Goal: Navigation & Orientation: Find specific page/section

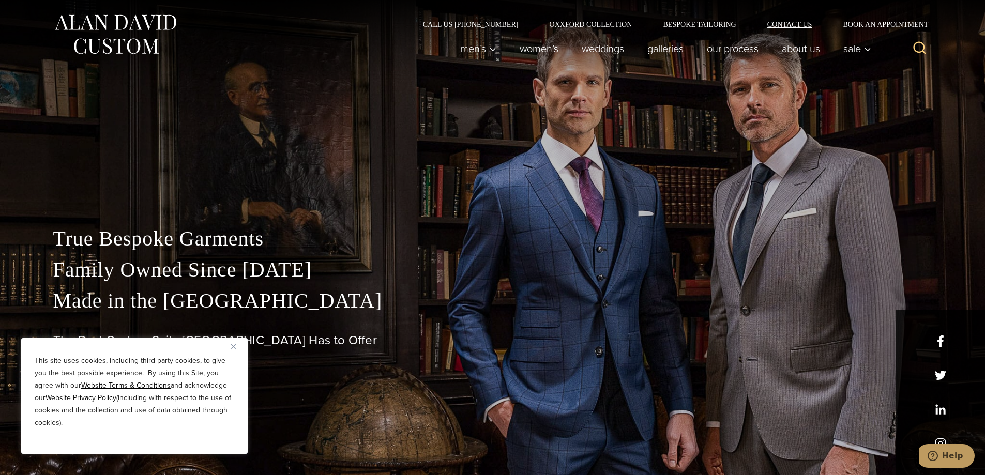
click at [791, 24] on link "Contact Us" at bounding box center [789, 24] width 76 height 7
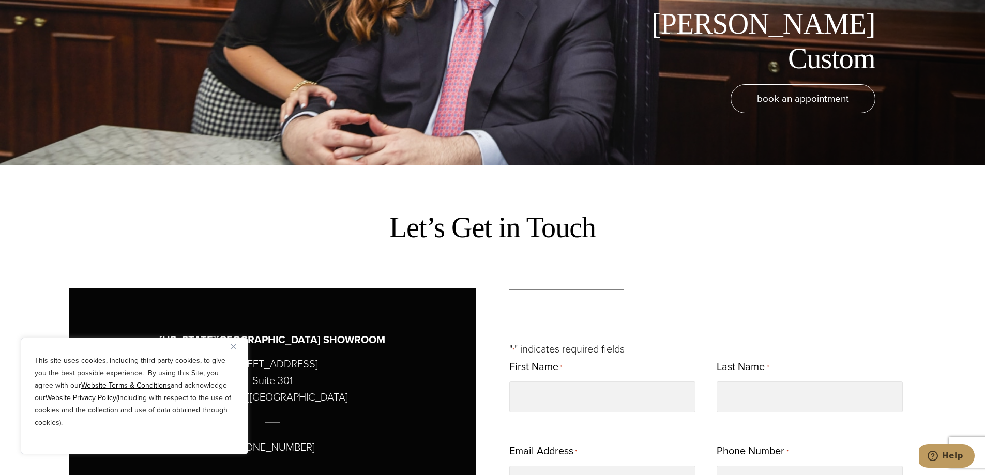
scroll to position [620, 0]
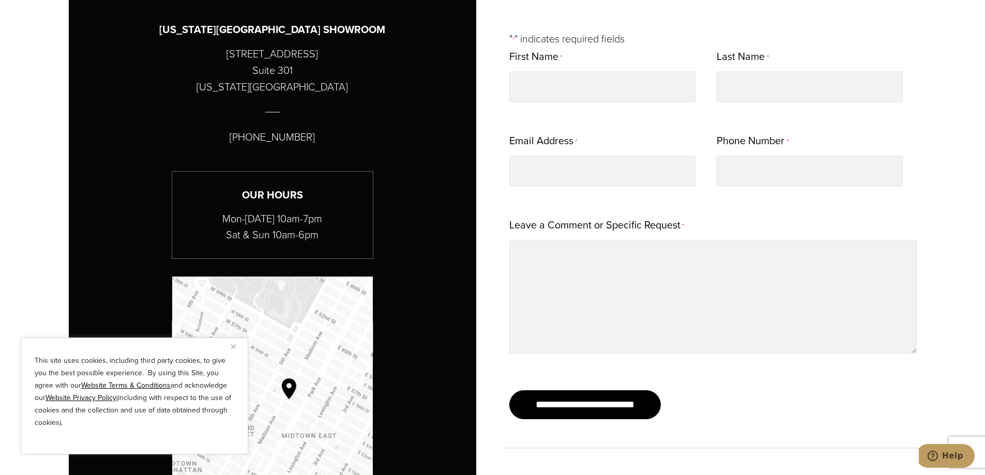
click at [229, 347] on div "This site uses cookies, including third party cookies, to give you the best pos…" at bounding box center [134, 395] width 227 height 117
click at [233, 347] on img "Close" at bounding box center [233, 346] width 5 height 5
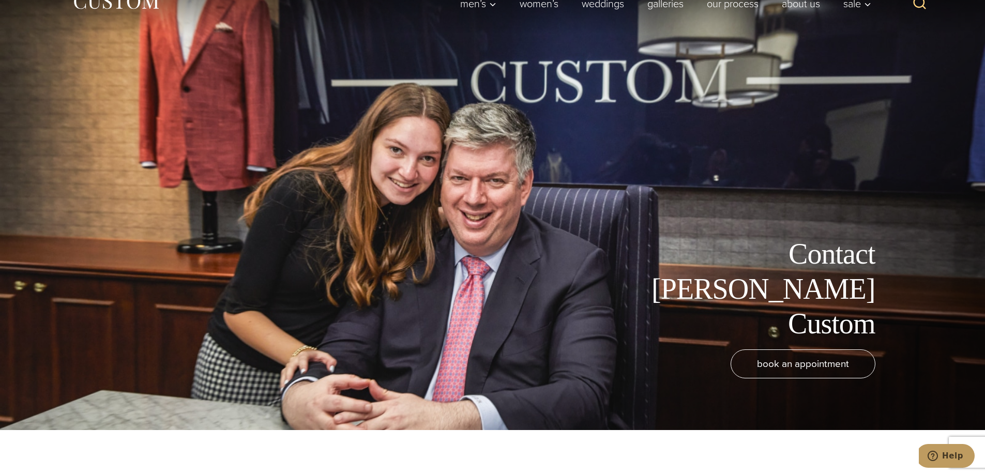
scroll to position [0, 0]
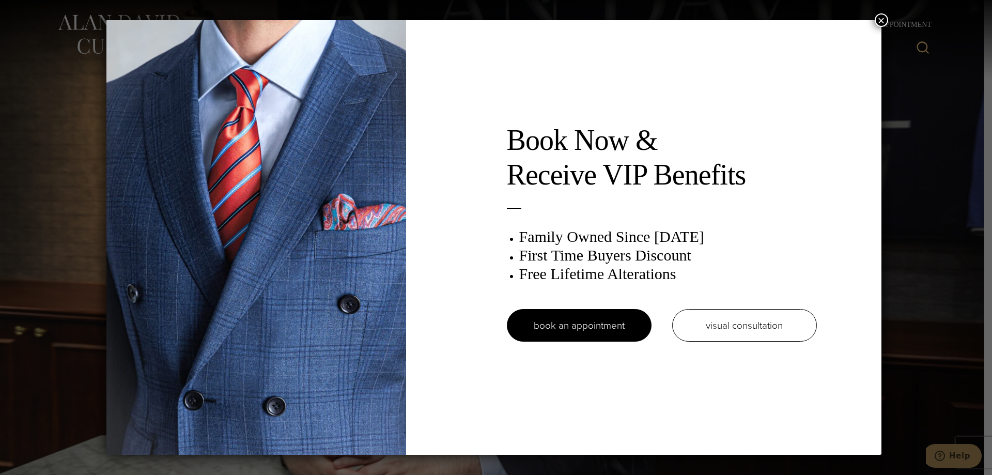
click at [885, 16] on button "×" at bounding box center [881, 19] width 13 height 13
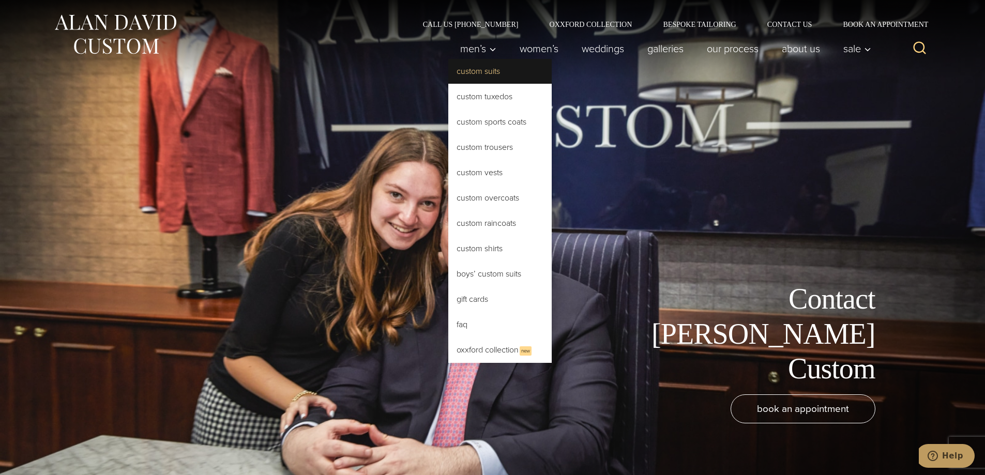
click at [478, 78] on link "Custom Suits" at bounding box center [499, 71] width 103 height 25
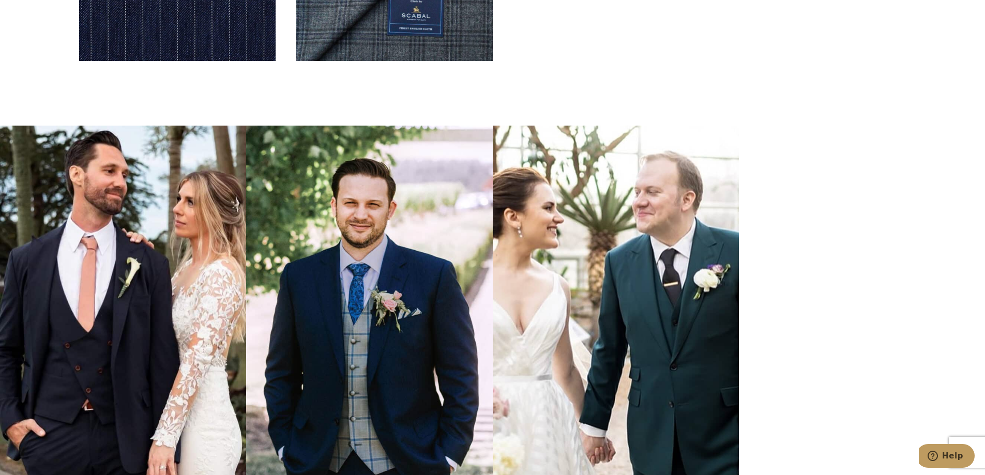
scroll to position [3618, 0]
